Goal: Task Accomplishment & Management: Manage account settings

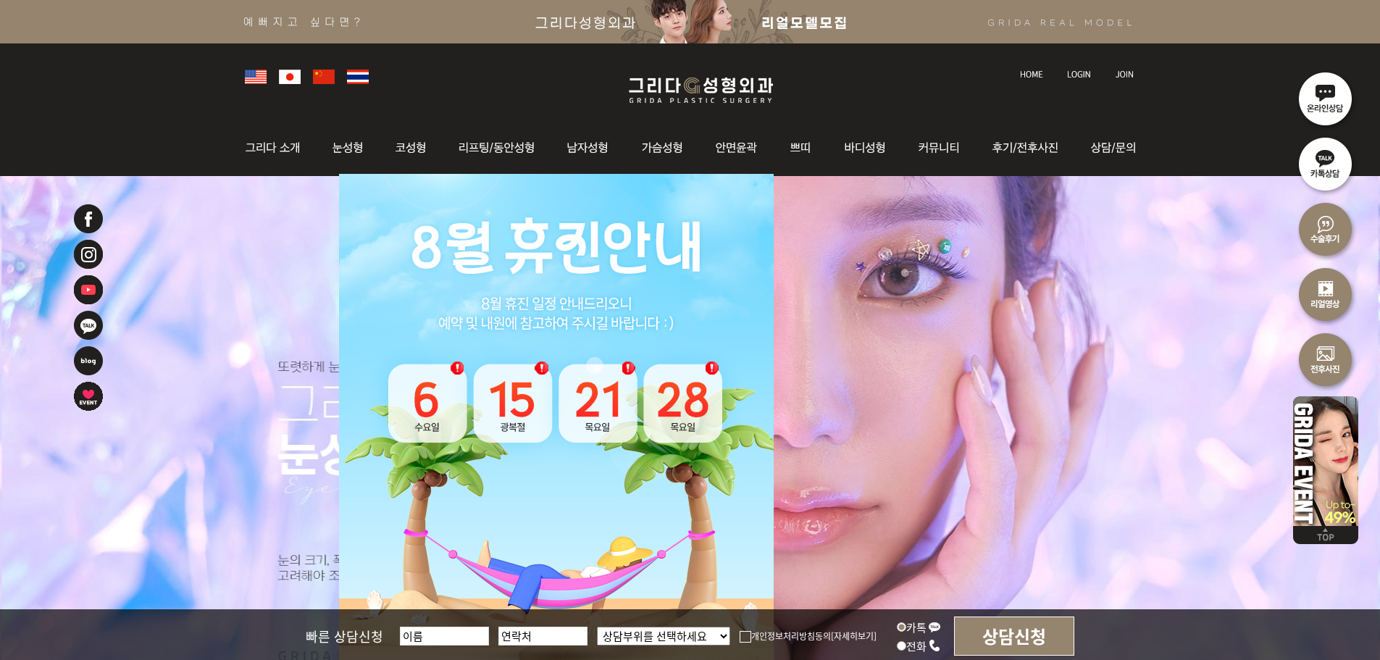
click at [1076, 70] on img at bounding box center [1079, 74] width 24 height 8
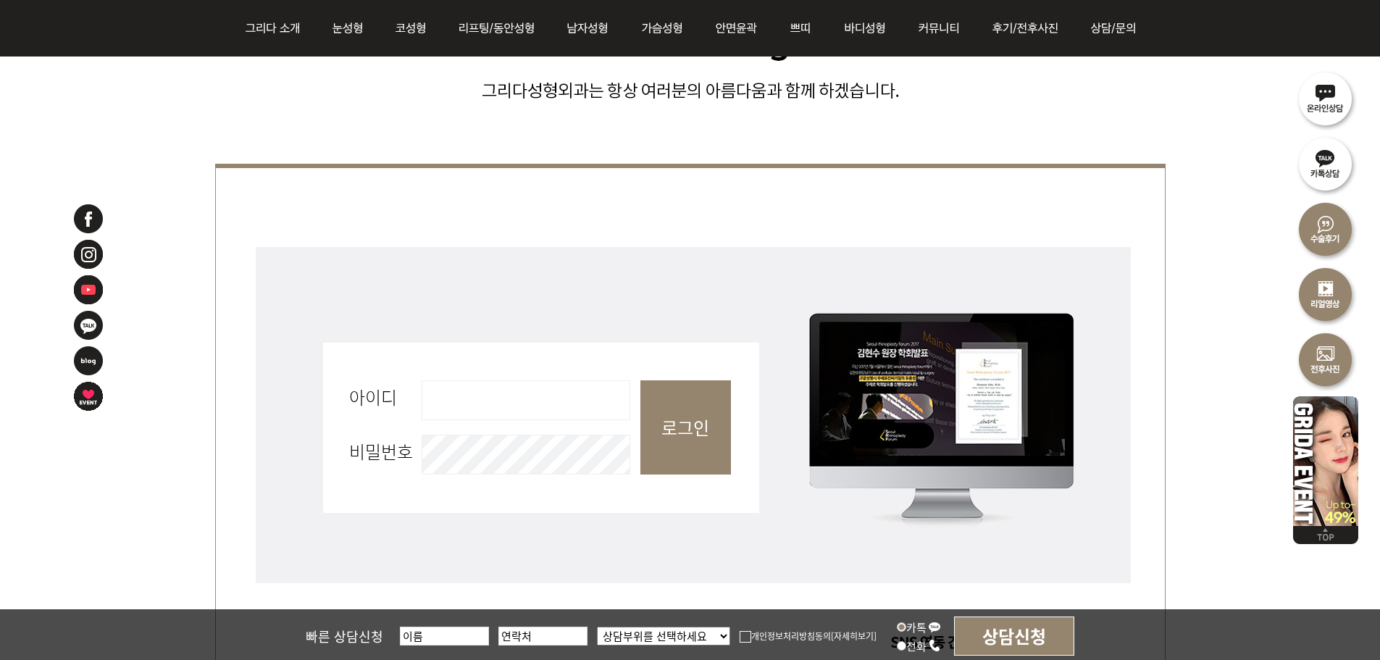
scroll to position [507, 0]
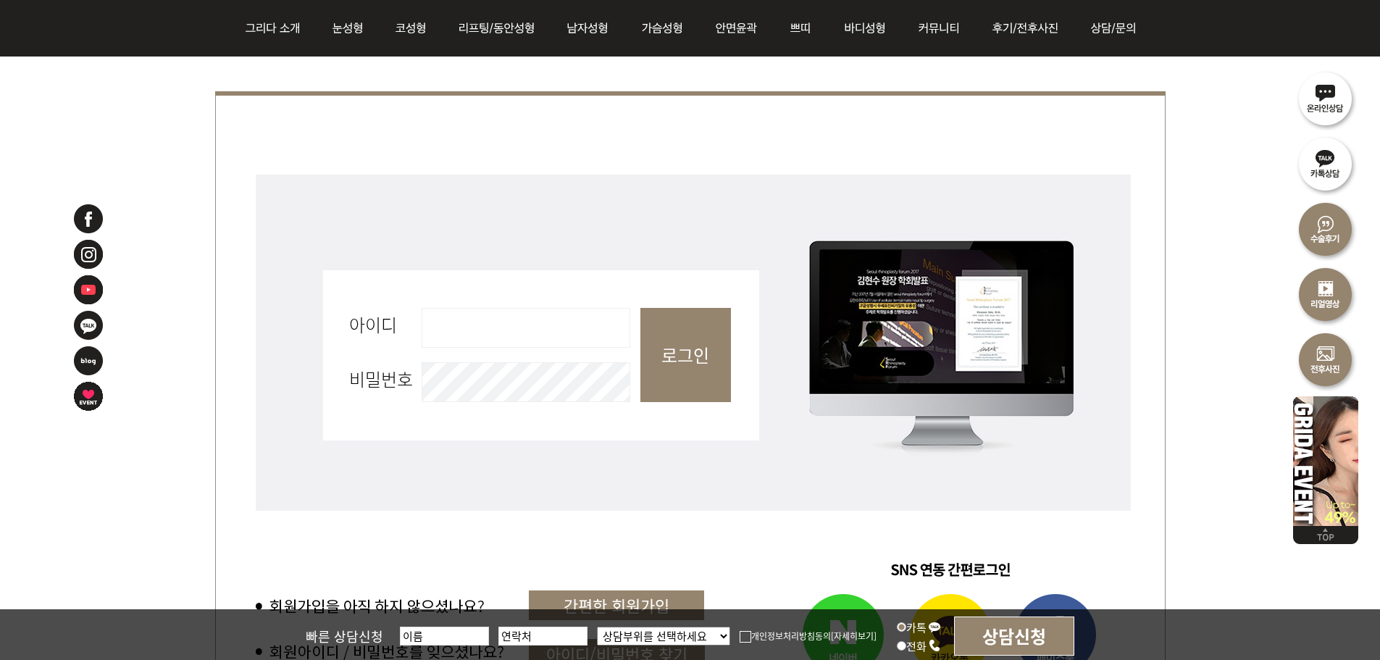
click at [574, 332] on input "아이디 필수" at bounding box center [526, 328] width 209 height 40
type input "admin"
click at [704, 358] on input "로그인" at bounding box center [686, 355] width 91 height 94
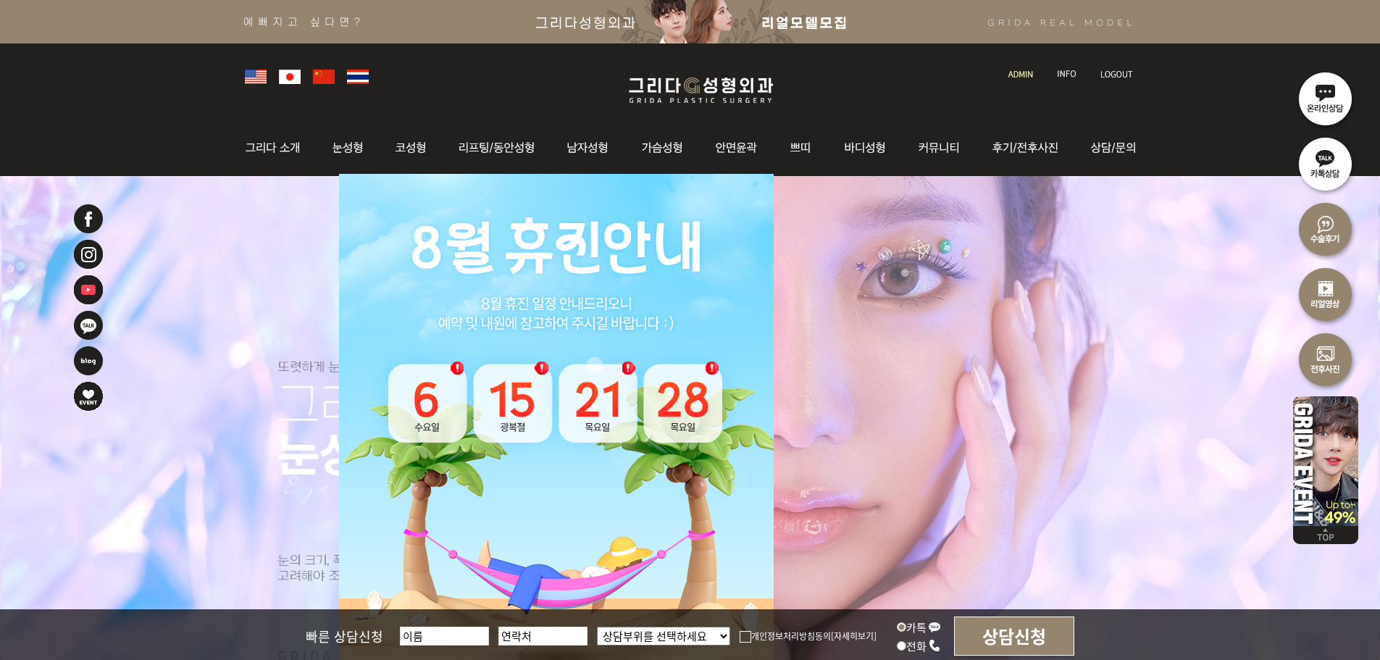
click at [1020, 73] on img at bounding box center [1021, 74] width 25 height 8
